Goal: Task Accomplishment & Management: Use online tool/utility

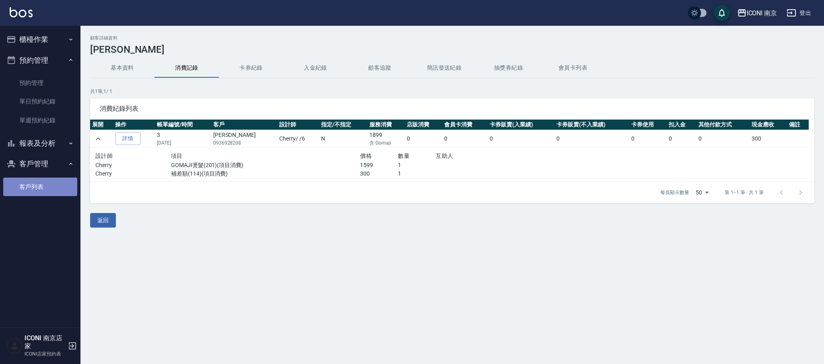
click at [34, 182] on link "客戶列表" at bounding box center [40, 187] width 74 height 19
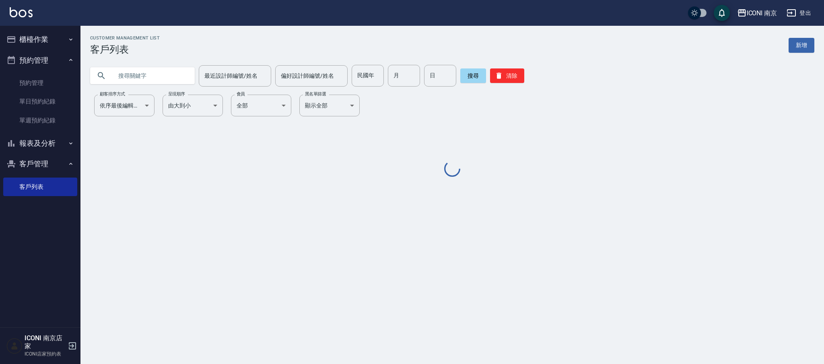
click at [147, 81] on input "text" at bounding box center [151, 76] width 76 height 22
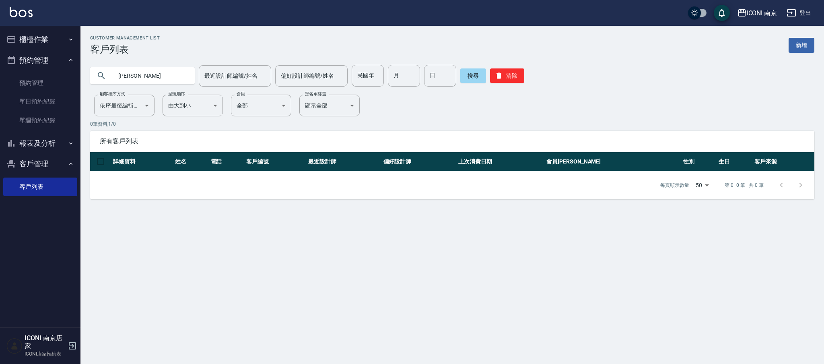
type input "[PERSON_NAME]"
drag, startPoint x: 271, startPoint y: 363, endPoint x: 269, endPoint y: 292, distance: 70.5
click at [276, 355] on div "Customer Management List 客戶列表 新增 [PERSON_NAME] 最近設計師編號/姓名 最近設計師編號/姓名 偏好設計師編號/姓名…" at bounding box center [412, 182] width 824 height 364
drag, startPoint x: 275, startPoint y: 298, endPoint x: 279, endPoint y: 293, distance: 6.9
click at [275, 301] on div "Customer Management List 客戶列表 新增 [PERSON_NAME] 最近設計師編號/姓名 最近設計師編號/姓名 偏好設計師編號/姓名…" at bounding box center [412, 182] width 824 height 364
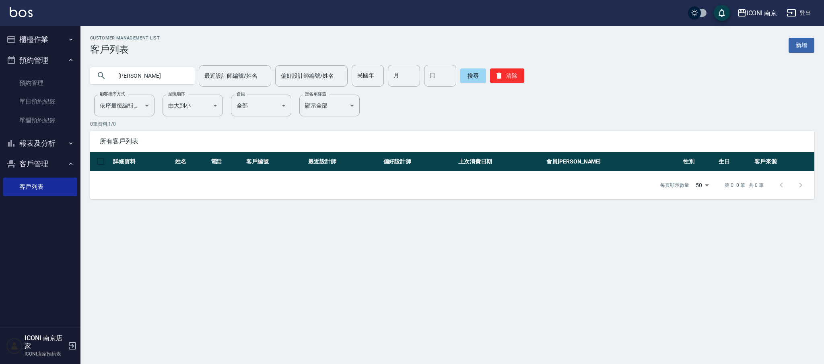
click at [275, 273] on div "Customer Management List 客戶列表 新增 [PERSON_NAME] 最近設計師編號/姓名 最近設計師編號/姓名 偏好設計師編號/姓名…" at bounding box center [412, 182] width 824 height 364
click at [275, 275] on div "Customer Management List 客戶列表 新增 [PERSON_NAME] 最近設計師編號/姓名 最近設計師編號/姓名 偏好設計師編號/姓名…" at bounding box center [412, 182] width 824 height 364
drag, startPoint x: 275, startPoint y: 275, endPoint x: 275, endPoint y: 293, distance: 18.9
click at [275, 296] on div "Customer Management List 客戶列表 新增 [PERSON_NAME] 最近設計師編號/姓名 最近設計師編號/姓名 偏好設計師編號/姓名…" at bounding box center [412, 182] width 824 height 364
click at [492, 309] on div "Customer Management List 客戶列表 新增 [PERSON_NAME] 最近設計師編號/姓名 最近設計師編號/姓名 偏好設計師編號/姓名…" at bounding box center [412, 182] width 824 height 364
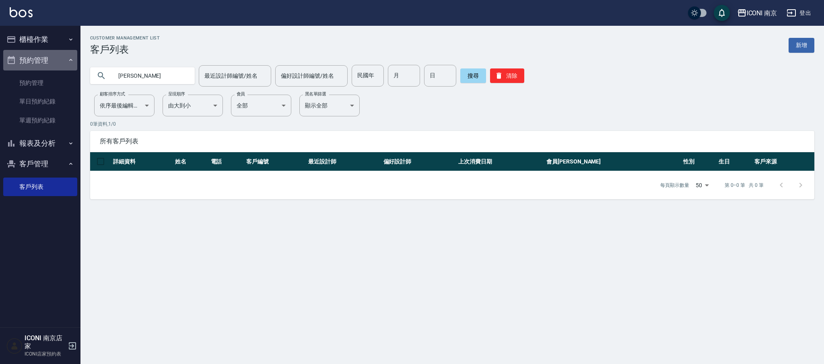
click at [23, 58] on button "預約管理" at bounding box center [40, 60] width 74 height 21
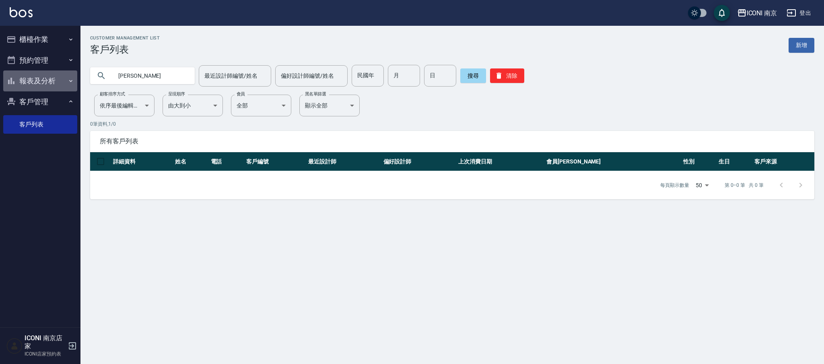
click at [39, 77] on button "報表及分析" at bounding box center [40, 80] width 74 height 21
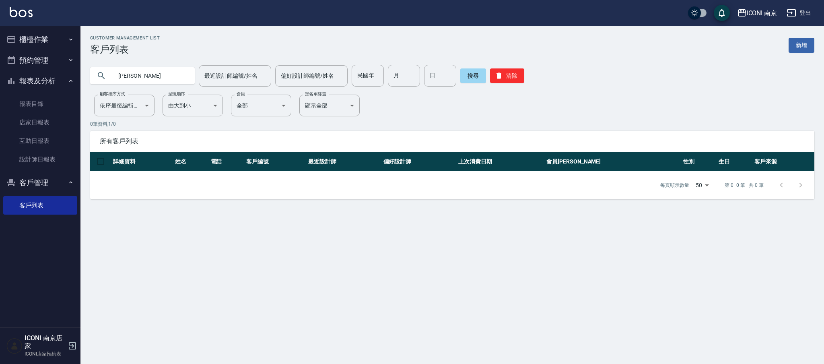
click at [37, 59] on button "預約管理" at bounding box center [40, 60] width 74 height 21
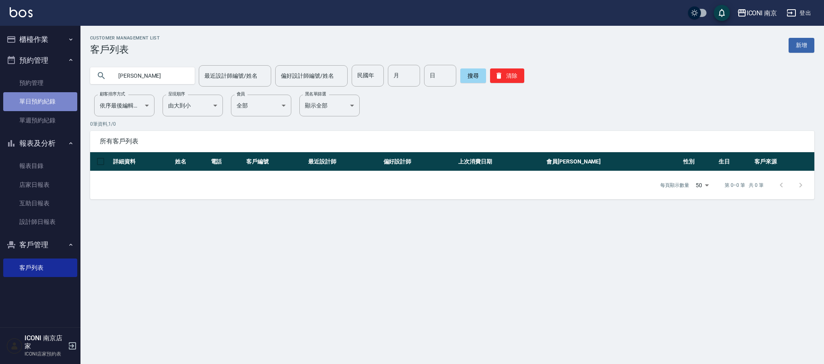
click at [20, 103] on link "單日預約紀錄" at bounding box center [40, 101] width 74 height 19
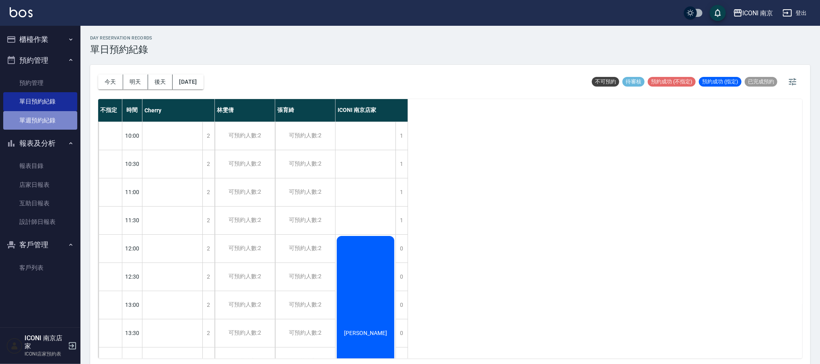
click at [42, 119] on link "單週預約紀錄" at bounding box center [40, 120] width 74 height 19
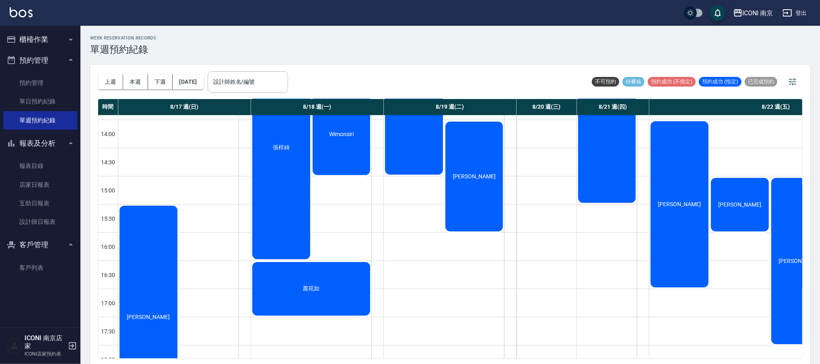
scroll to position [268, 0]
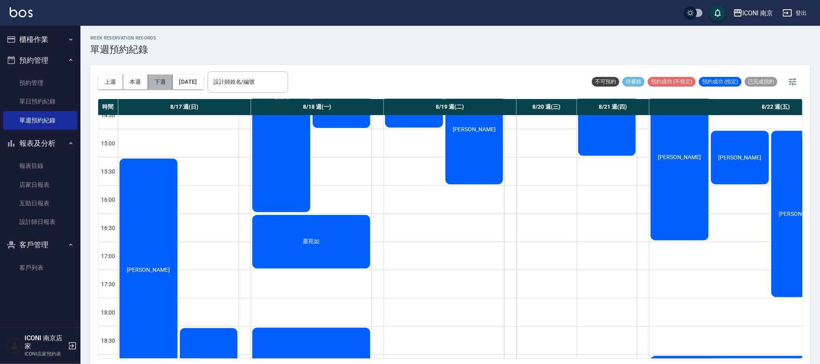
click at [171, 79] on button "下週" at bounding box center [160, 81] width 25 height 15
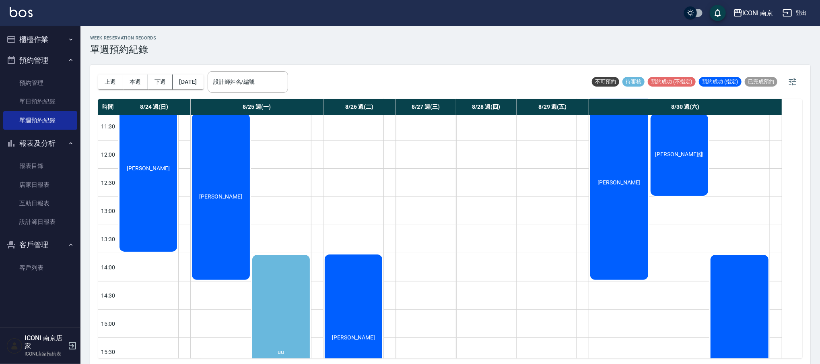
scroll to position [107, 0]
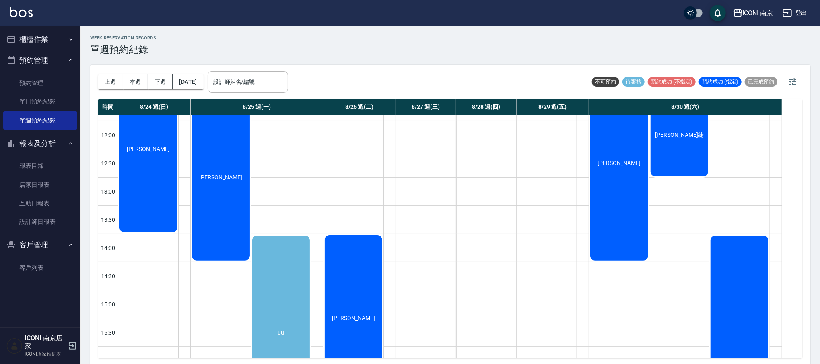
click at [178, 233] on div "[PERSON_NAME]" at bounding box center [148, 149] width 60 height 169
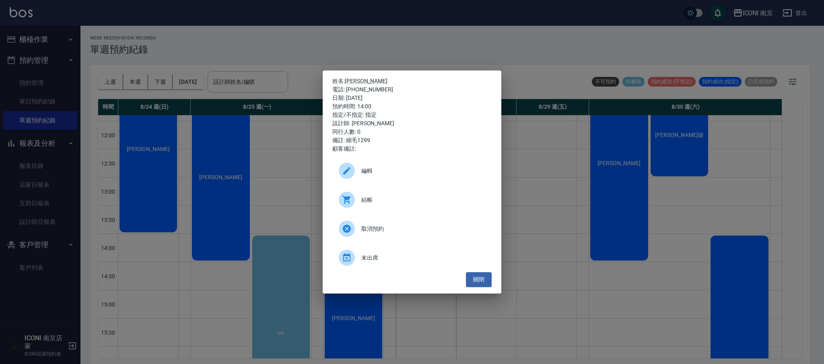
click at [545, 92] on div "姓名: [PERSON_NAME] 電話: [PHONE_NUMBER] 日期: [DATE] 預約時間: 14:00 指定/不指定: 指定 設計師: [PE…" at bounding box center [412, 182] width 824 height 364
